Goal: Task Accomplishment & Management: Use online tool/utility

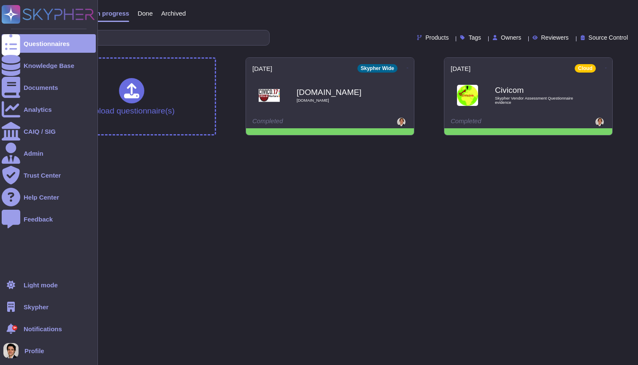
click at [43, 310] on div "Skypher" at bounding box center [49, 306] width 94 height 19
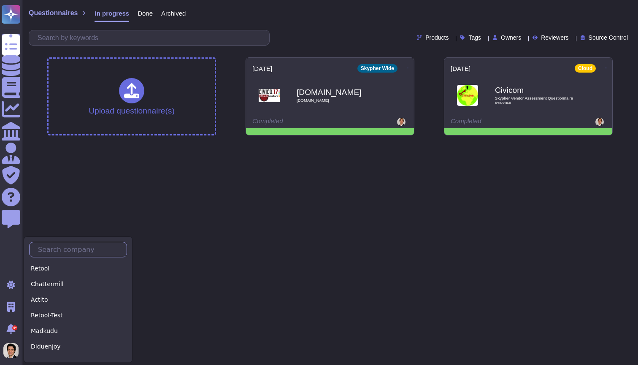
click at [56, 249] on input "text" at bounding box center [80, 249] width 93 height 15
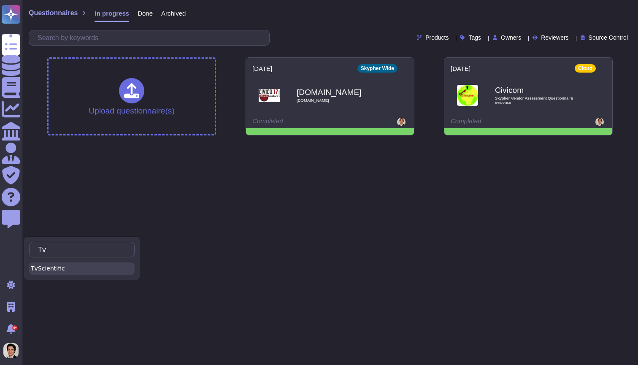
click at [51, 264] on div "TvScientific" at bounding box center [81, 268] width 105 height 12
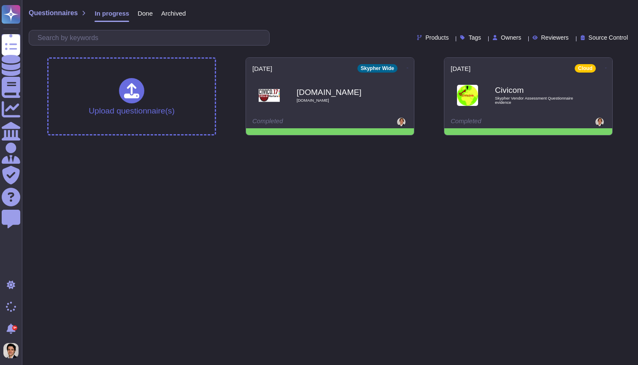
type input "Tv"
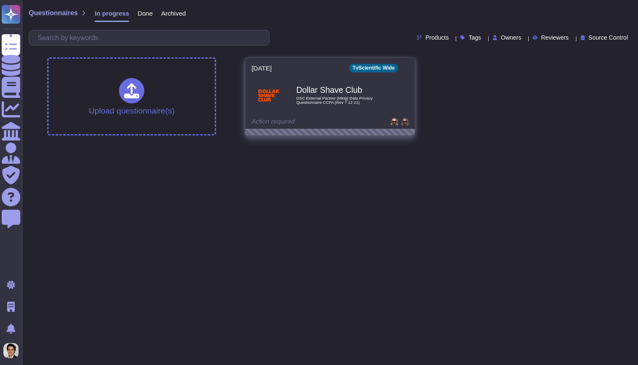
click at [309, 108] on div "Dollar Shave Club DSC External Partner (Mktg) Data Privacy Questionnaire CCPA (…" at bounding box center [338, 95] width 85 height 34
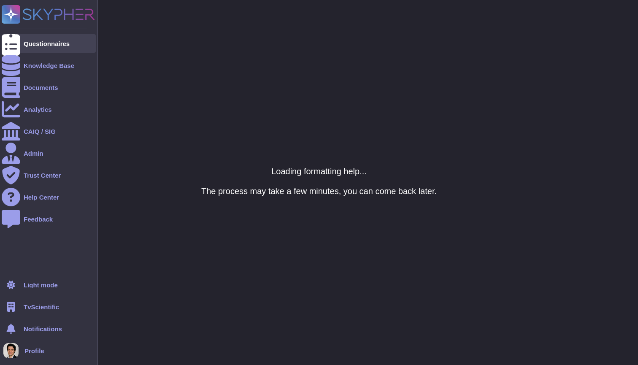
click at [19, 44] on div at bounding box center [11, 43] width 19 height 19
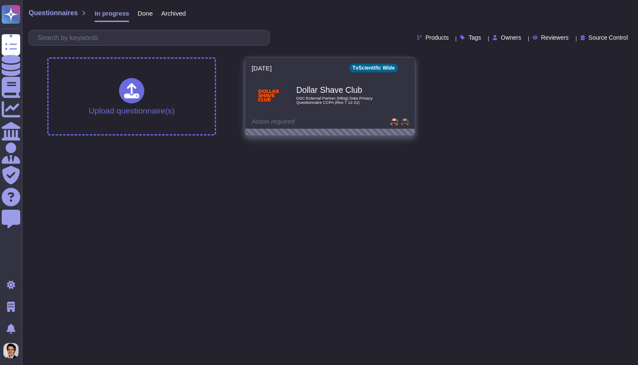
click at [407, 67] on icon at bounding box center [408, 67] width 2 height 0
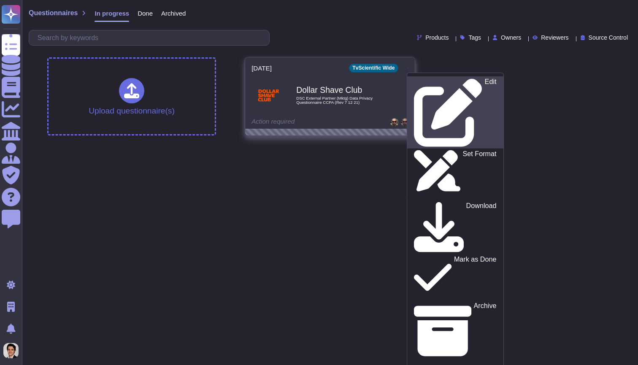
click at [485, 82] on p "Edit" at bounding box center [491, 112] width 12 height 68
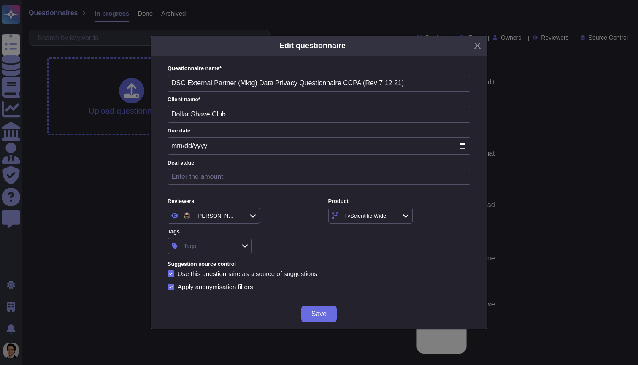
click at [563, 260] on div "Edit questionnaire Questionnaire name * DSC External Partner (Mktg) Data Privac…" at bounding box center [319, 182] width 638 height 365
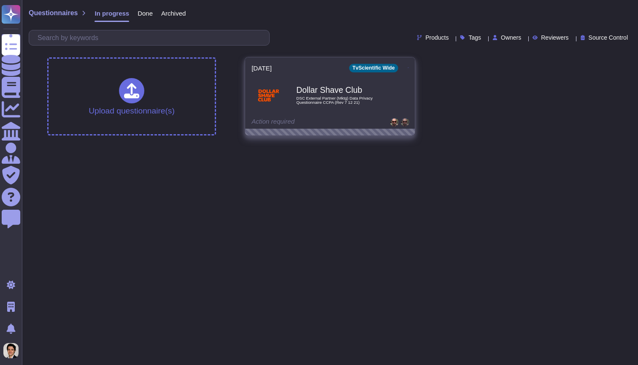
click at [407, 67] on icon at bounding box center [408, 68] width 2 height 2
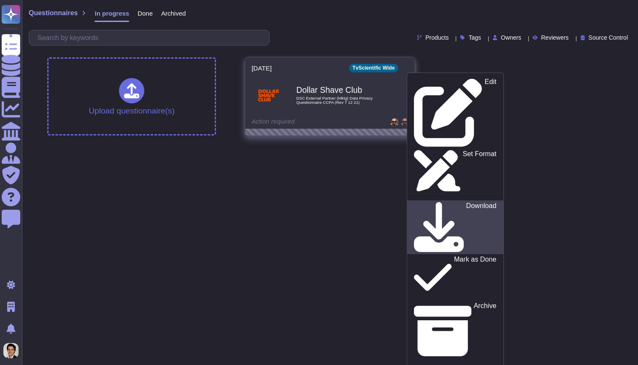
click at [466, 202] on p "Download" at bounding box center [481, 227] width 30 height 50
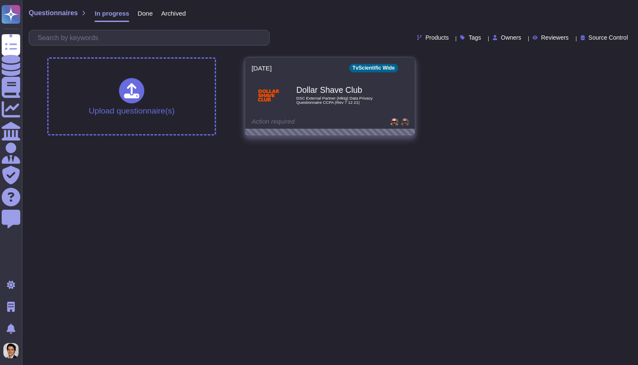
click at [329, 118] on div "2025-08-26 TvScientific Wide Edit Set Format Download Mark as Done Archive Anal…" at bounding box center [330, 92] width 170 height 71
